Goal: Find specific page/section: Find specific page/section

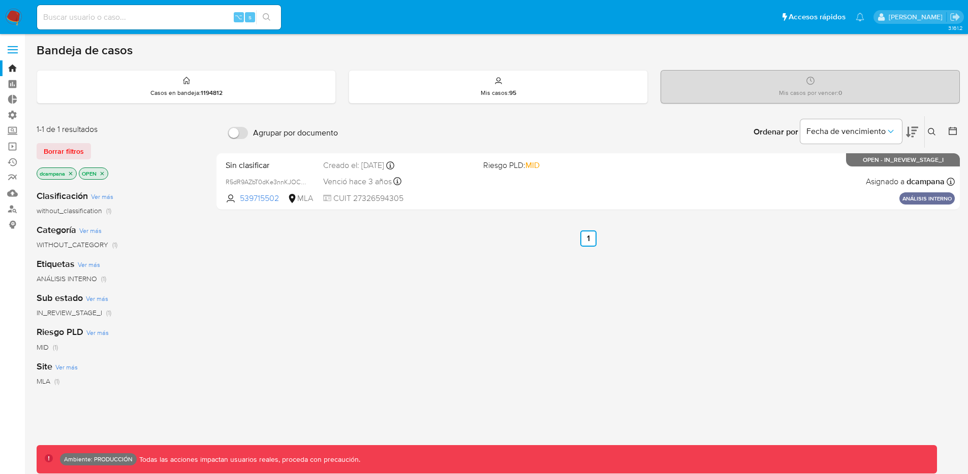
click at [15, 54] on label at bounding box center [12, 49] width 25 height 21
click at [0, 0] on input "checkbox" at bounding box center [0, 0] width 0 height 0
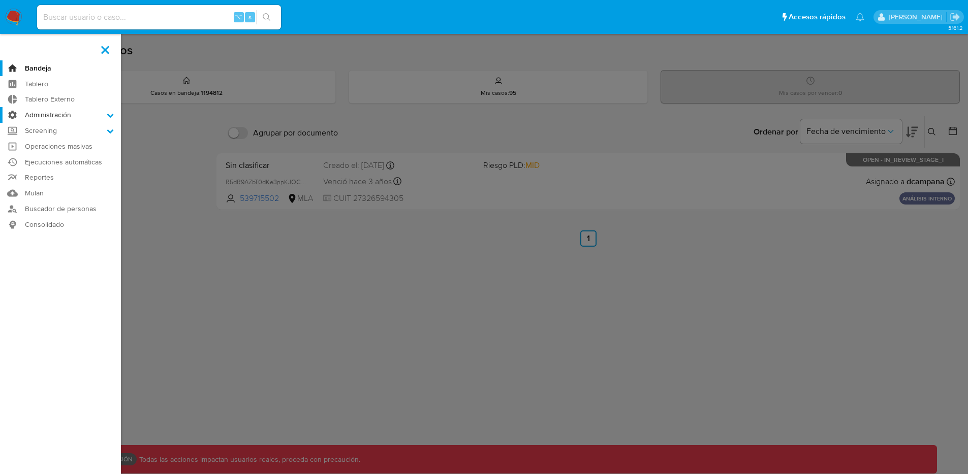
click at [50, 118] on label "Administración" at bounding box center [60, 115] width 121 height 16
click at [0, 0] on input "Administración" at bounding box center [0, 0] width 0 height 0
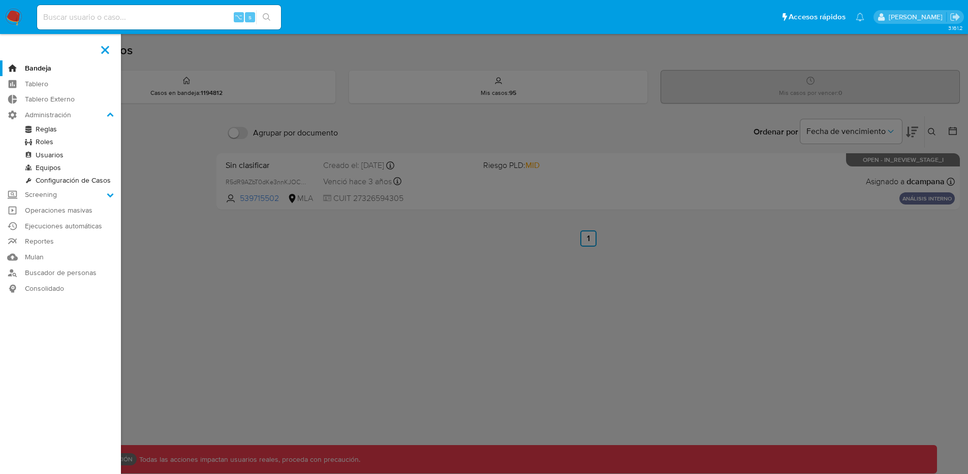
click at [49, 131] on link "Reglas" at bounding box center [60, 129] width 121 height 13
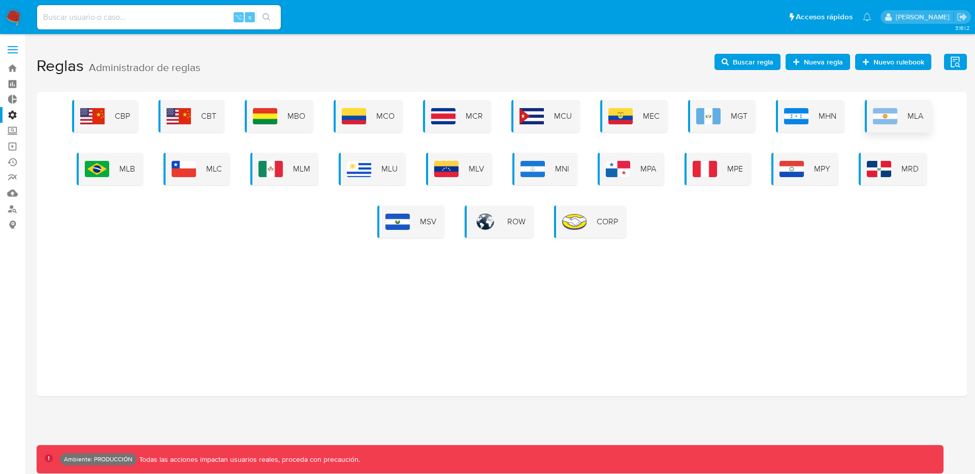
click at [874, 111] on img at bounding box center [885, 116] width 24 height 16
